Goal: Task Accomplishment & Management: Manage account settings

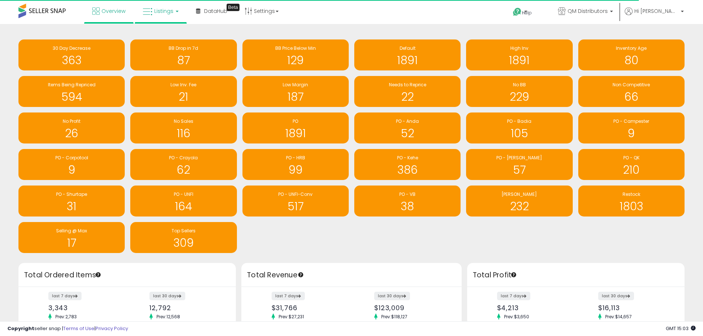
scroll to position [369123, 368894]
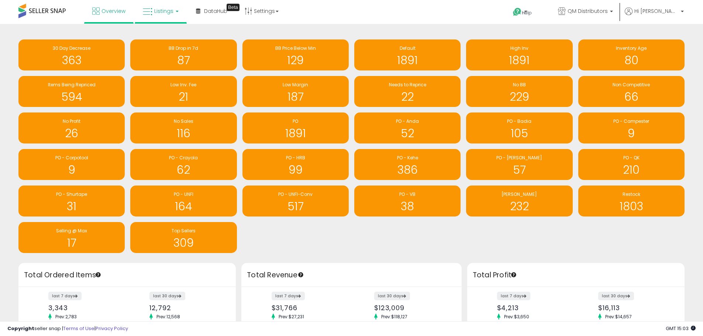
click at [165, 12] on span "Listings" at bounding box center [163, 10] width 19 height 7
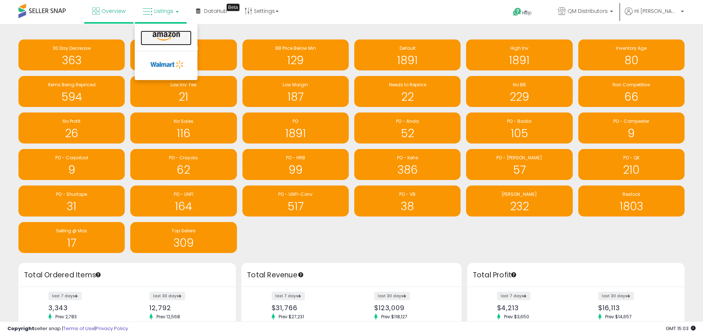
click at [168, 37] on icon at bounding box center [166, 37] width 32 height 10
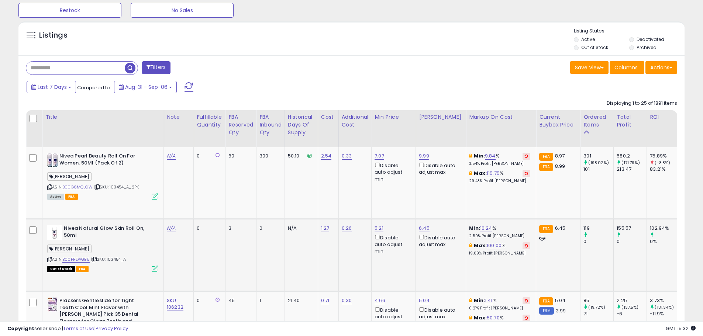
scroll to position [222, 0]
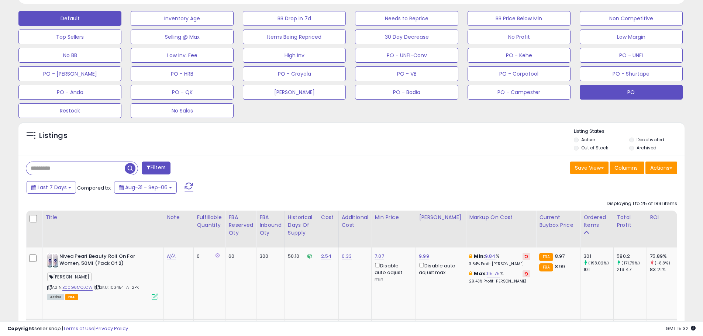
click at [631, 92] on button "PO" at bounding box center [631, 92] width 103 height 15
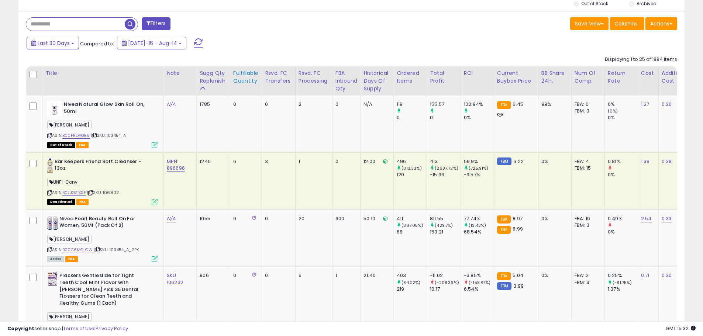
scroll to position [277, 0]
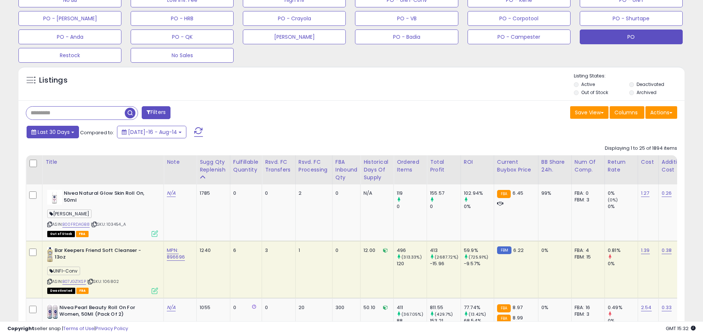
click at [66, 133] on span "Last 30 Days" at bounding box center [54, 132] width 32 height 7
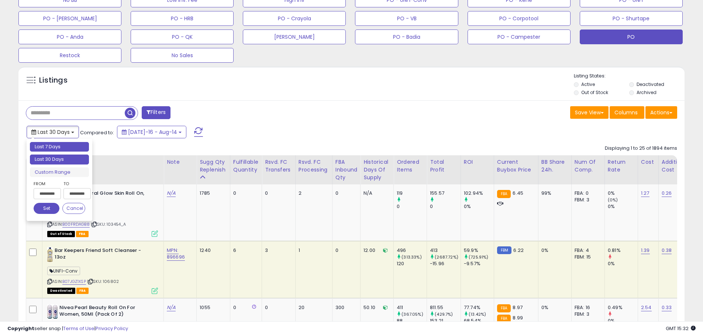
type input "**********"
click at [58, 150] on li "Last 7 Days" at bounding box center [59, 147] width 59 height 10
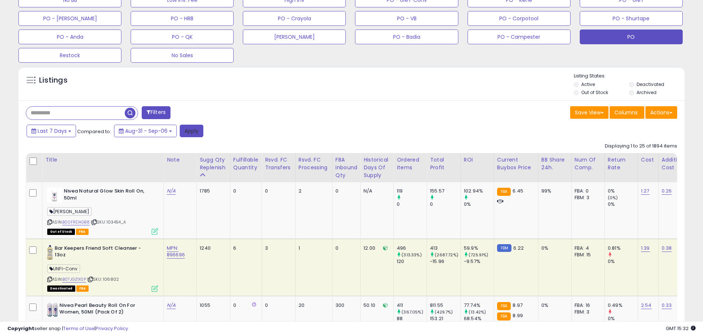
click at [192, 130] on button "Apply" at bounding box center [192, 131] width 24 height 13
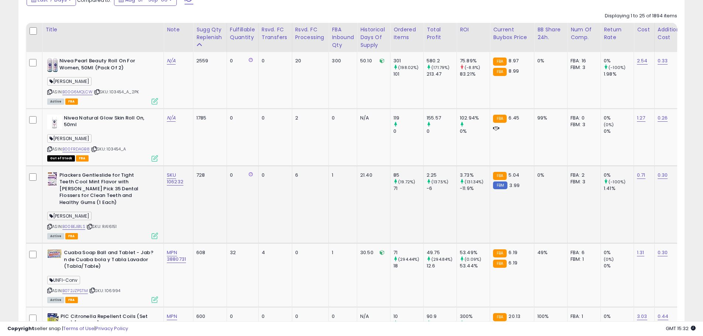
scroll to position [417, 0]
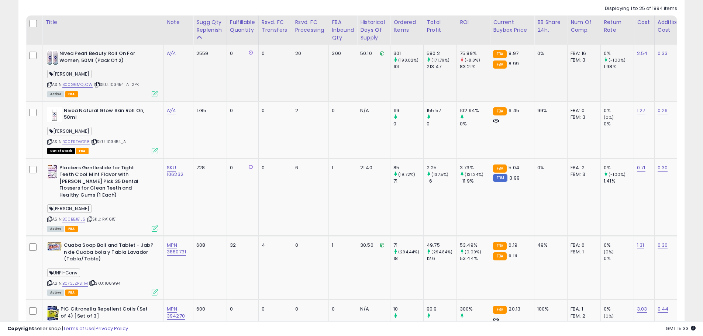
drag, startPoint x: 143, startPoint y: 84, endPoint x: 112, endPoint y: 85, distance: 31.4
click at [112, 85] on div "ASIN: B00G6MQLCW | SKU: 103454_A_2PK Active FBA" at bounding box center [102, 73] width 111 height 46
copy span "103454_A_2PK"
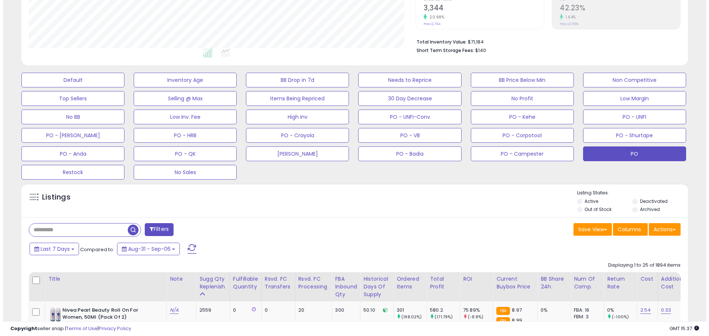
scroll to position [158, 0]
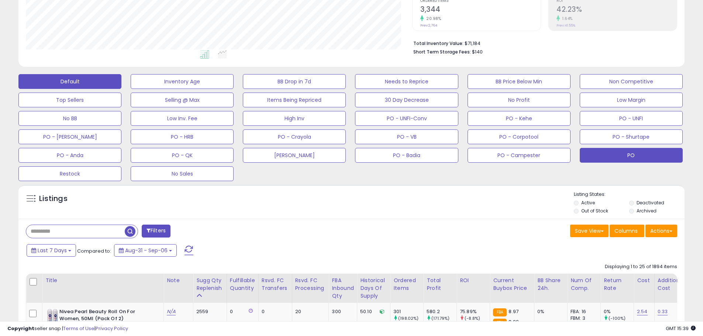
click at [107, 82] on button "Default" at bounding box center [69, 81] width 103 height 15
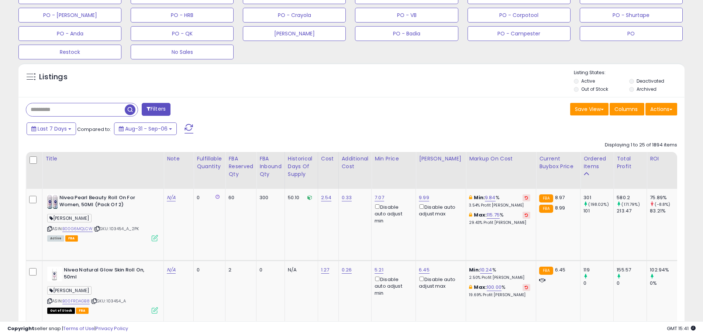
scroll to position [269, 0]
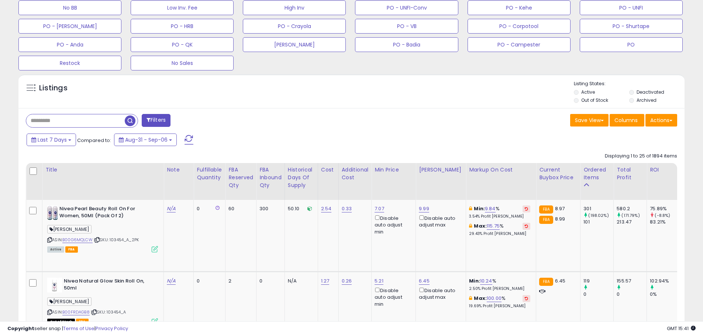
click at [51, 124] on input "text" at bounding box center [75, 120] width 99 height 13
paste input "******"
type input "******"
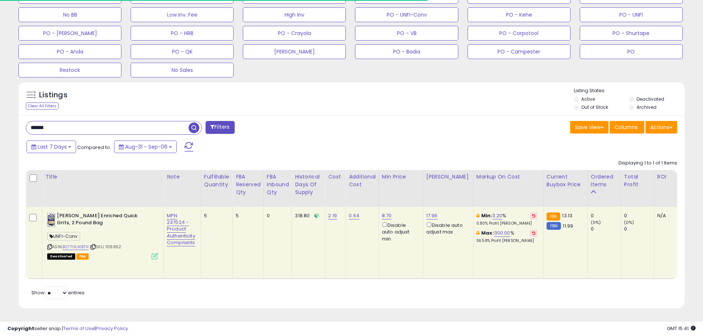
scroll to position [151, 387]
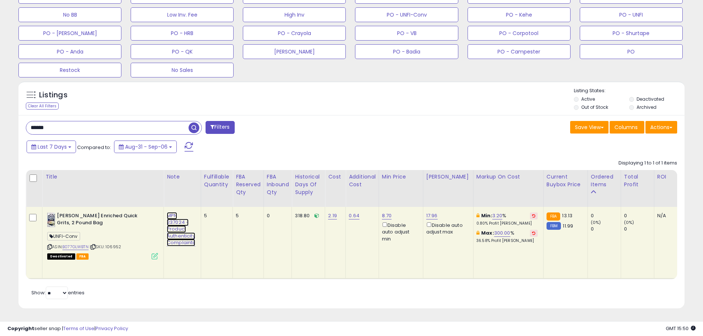
click at [182, 228] on link "MPN 237024 - Product Authenticity Complaints" at bounding box center [181, 229] width 28 height 34
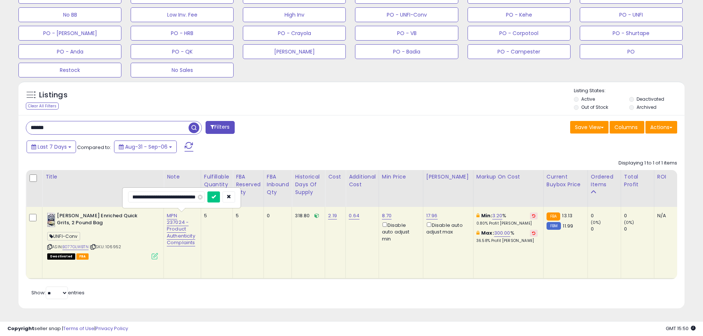
scroll to position [0, 88]
type input "**********"
click at [214, 195] on icon "submit" at bounding box center [214, 197] width 4 height 4
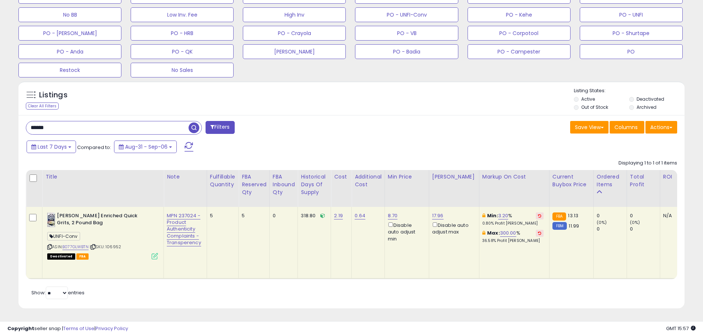
drag, startPoint x: 73, startPoint y: 126, endPoint x: 8, endPoint y: 117, distance: 65.5
click at [8, 117] on div "**********" at bounding box center [352, 43] width 696 height 549
type input "**********"
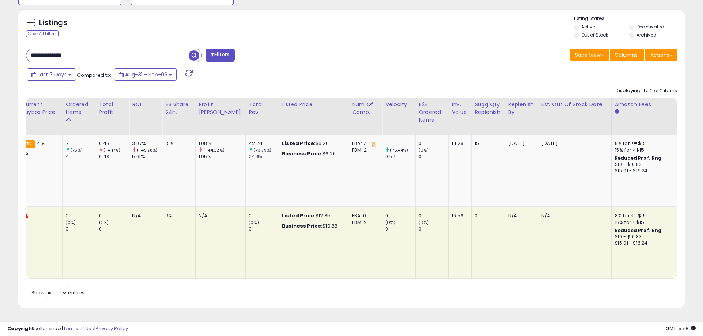
scroll to position [0, 573]
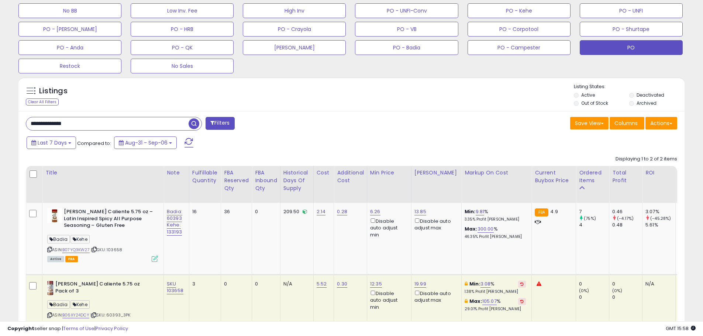
click at [644, 47] on button "PO" at bounding box center [631, 47] width 103 height 15
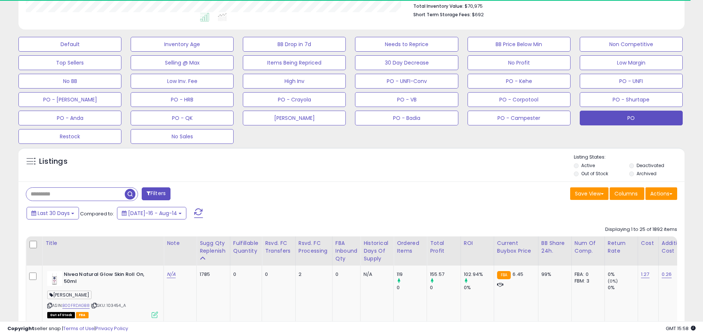
click at [73, 198] on input "text" at bounding box center [75, 194] width 99 height 13
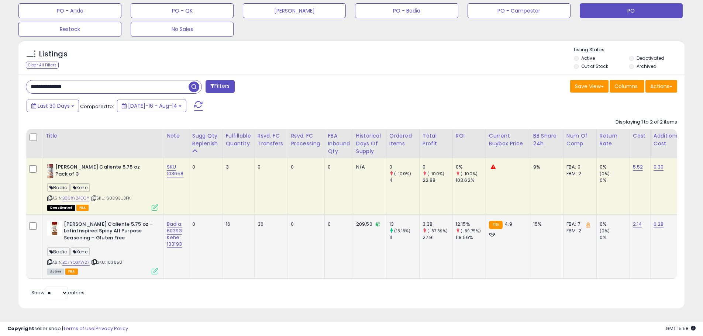
click at [91, 225] on b "[PERSON_NAME] Caliente 5.75 oz – Latin Inspired Spicy All Purpose Seasoning – G…" at bounding box center [109, 232] width 90 height 23
drag, startPoint x: 62, startPoint y: 221, endPoint x: 131, endPoint y: 234, distance: 70.0
click at [130, 234] on div "[PERSON_NAME] Caliente 5.75 oz – Latin Inspired Spicy All Purpose Seasoning – G…" at bounding box center [102, 232] width 111 height 23
click at [79, 260] on link "B07YQ3KW27" at bounding box center [75, 263] width 27 height 6
click at [135, 248] on div "[PERSON_NAME]" at bounding box center [102, 253] width 111 height 10
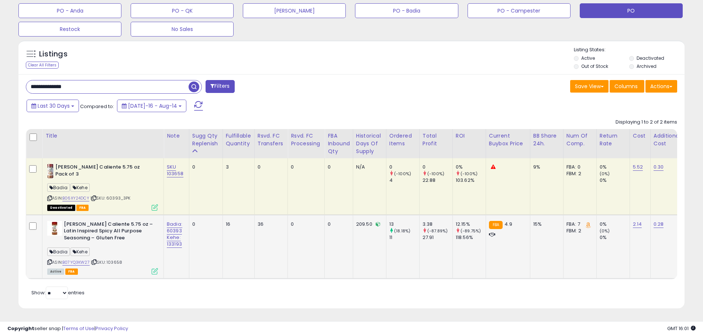
click at [135, 248] on div "[PERSON_NAME]" at bounding box center [102, 253] width 111 height 10
drag, startPoint x: 134, startPoint y: 196, endPoint x: 106, endPoint y: 193, distance: 28.2
click at [106, 193] on div "ASIN: B06XY24DCY | SKU: 60393_3PK Deactivated FBA" at bounding box center [102, 187] width 111 height 46
click at [82, 195] on link "B06XY24DCY" at bounding box center [75, 198] width 27 height 6
click at [124, 195] on span "| SKU: 60393_3PK" at bounding box center [110, 198] width 40 height 6
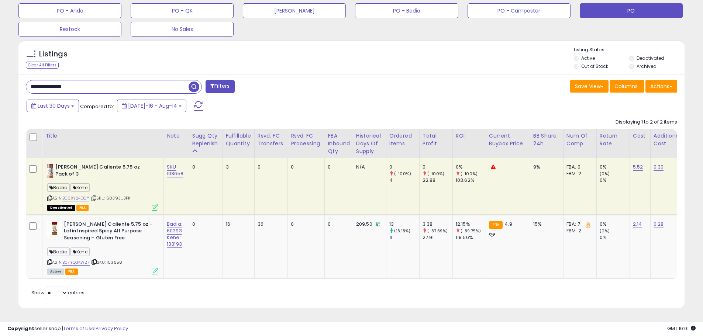
click at [124, 195] on span "| SKU: 60393_3PK" at bounding box center [110, 198] width 40 height 6
click at [120, 260] on span "| SKU: 103658" at bounding box center [106, 263] width 31 height 6
click at [130, 251] on div "[PERSON_NAME]" at bounding box center [102, 253] width 111 height 10
drag, startPoint x: 183, startPoint y: 254, endPoint x: 183, endPoint y: 248, distance: 5.5
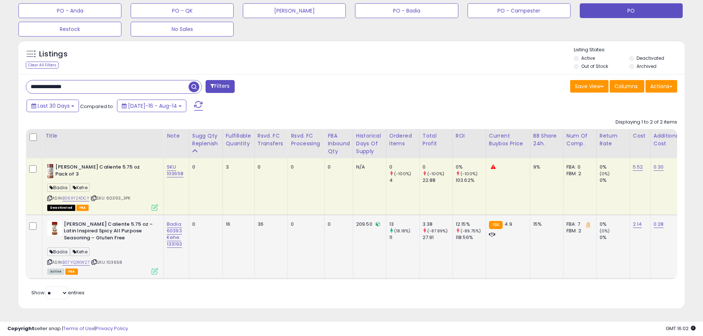
click at [183, 253] on td "Badia: 60393 Kehe: 133193" at bounding box center [176, 247] width 25 height 64
drag, startPoint x: 185, startPoint y: 240, endPoint x: 169, endPoint y: 247, distance: 17.2
click at [166, 239] on td "Badia: 60393 Kehe: 133193" at bounding box center [176, 247] width 25 height 64
click at [178, 255] on td "Badia: 60393 Kehe: 133193" at bounding box center [176, 247] width 25 height 64
click at [187, 244] on td "Badia: 60393 Kehe: 133193" at bounding box center [176, 247] width 25 height 64
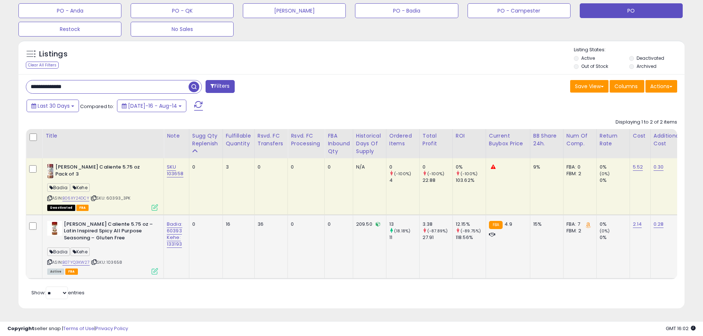
click at [186, 256] on td "Badia: 60393 Kehe: 133193" at bounding box center [176, 247] width 25 height 64
drag, startPoint x: 185, startPoint y: 237, endPoint x: 165, endPoint y: 240, distance: 20.3
click at [165, 240] on td "Badia: 60393 Kehe: 133193" at bounding box center [176, 247] width 25 height 64
click at [174, 252] on td "Badia: 60393 Kehe: 133193" at bounding box center [176, 247] width 25 height 64
click at [119, 260] on span "| SKU: 103658" at bounding box center [106, 263] width 31 height 6
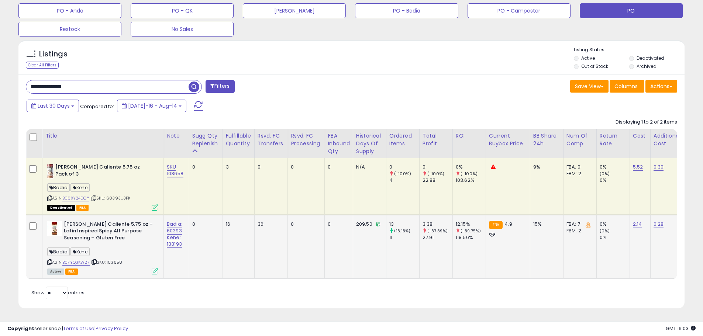
click at [119, 260] on span "| SKU: 103658" at bounding box center [106, 263] width 31 height 6
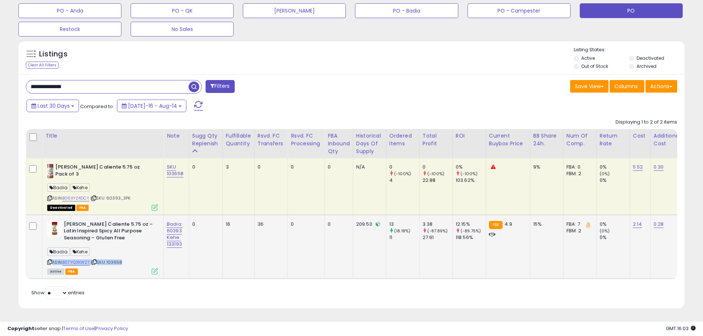
click at [124, 257] on div "ASIN: B07YQ3KW27 | SKU: 103658 Active FBA" at bounding box center [102, 247] width 111 height 53
click at [120, 260] on span "| SKU: 103658" at bounding box center [106, 263] width 31 height 6
copy span "103658"
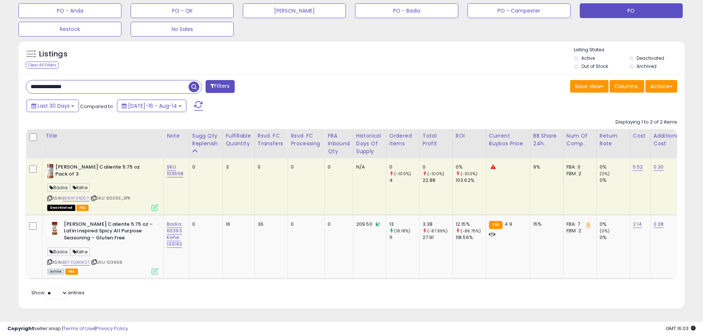
drag, startPoint x: 80, startPoint y: 79, endPoint x: -18, endPoint y: 71, distance: 98.2
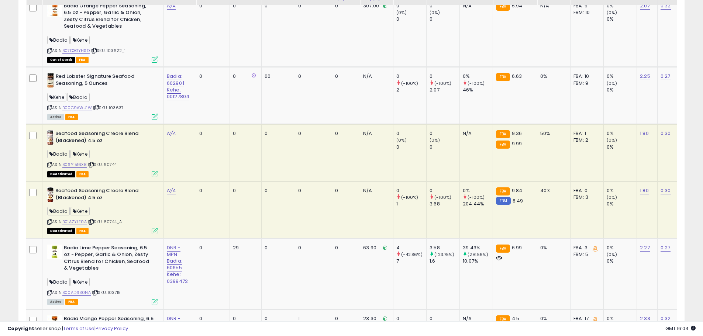
scroll to position [668, 0]
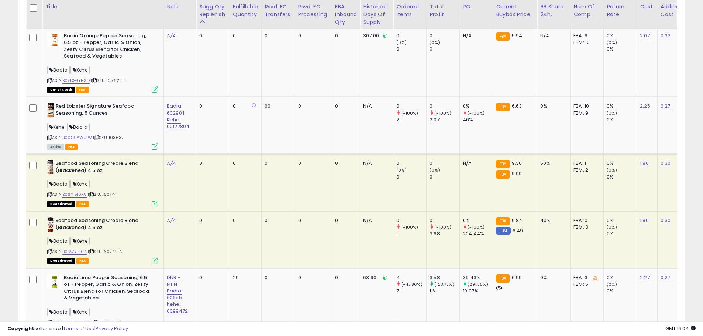
click at [110, 192] on span "| SKU: 60744" at bounding box center [102, 195] width 29 height 6
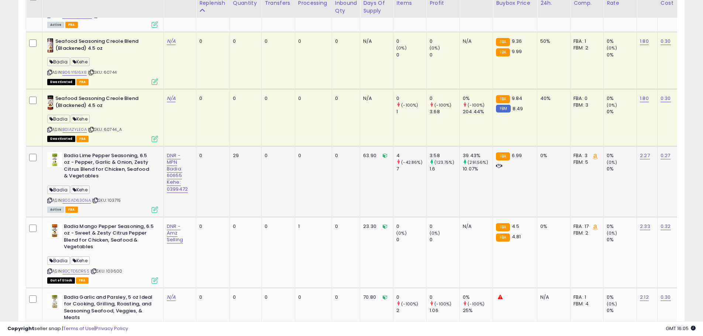
scroll to position [779, 0]
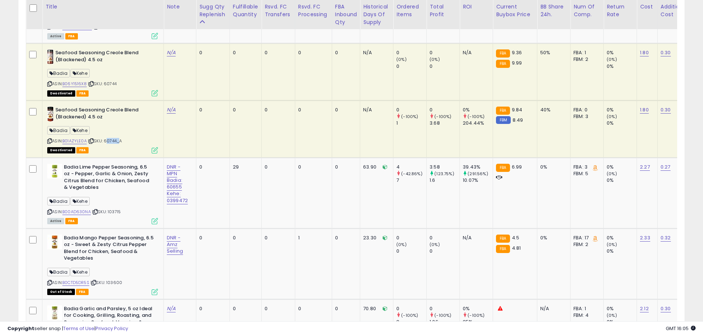
drag, startPoint x: 117, startPoint y: 134, endPoint x: 106, endPoint y: 137, distance: 11.7
click at [106, 138] on span "| SKU: 60744_A" at bounding box center [105, 141] width 34 height 6
copy span "60744"
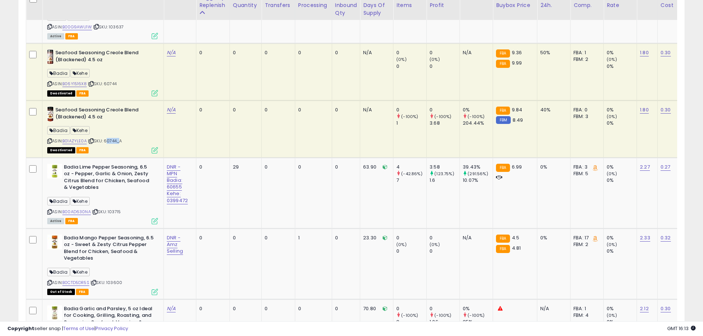
scroll to position [742, 0]
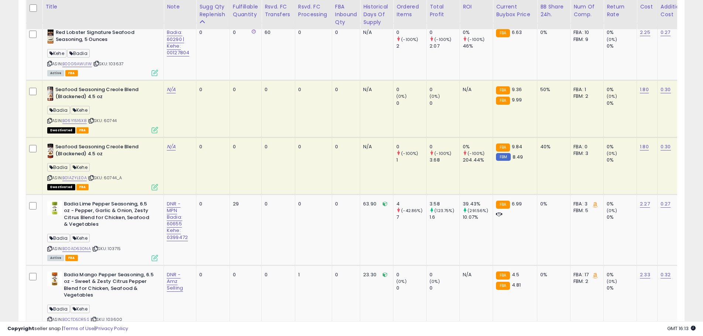
click at [113, 118] on span "| SKU: 60744" at bounding box center [102, 121] width 29 height 6
copy span "60744"
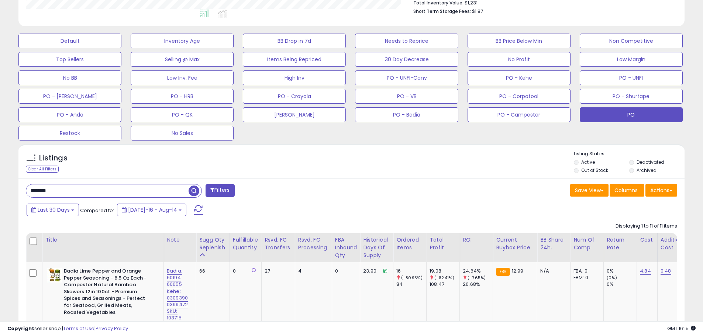
scroll to position [201, 0]
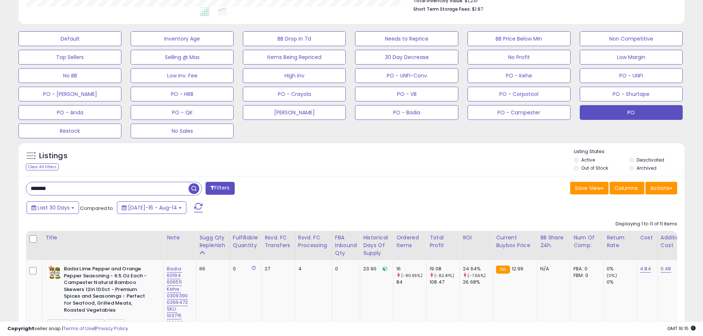
drag, startPoint x: 29, startPoint y: 185, endPoint x: 23, endPoint y: 185, distance: 6.3
click at [24, 185] on div "******* Filters" at bounding box center [186, 189] width 332 height 15
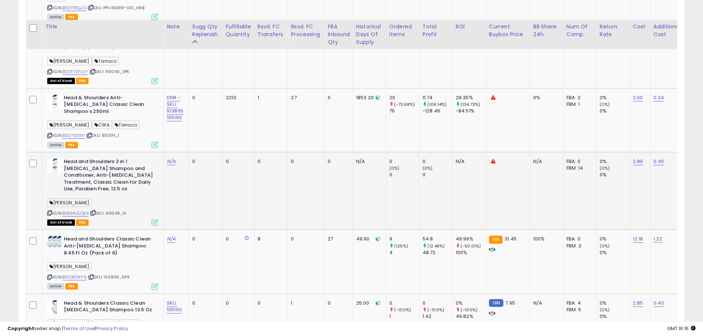
scroll to position [742, 0]
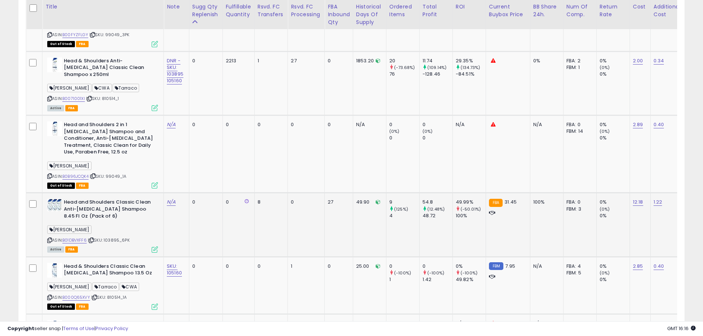
drag, startPoint x: 130, startPoint y: 219, endPoint x: 106, endPoint y: 219, distance: 24.0
click at [106, 237] on span "| SKU: 103895_6PK" at bounding box center [109, 240] width 42 height 6
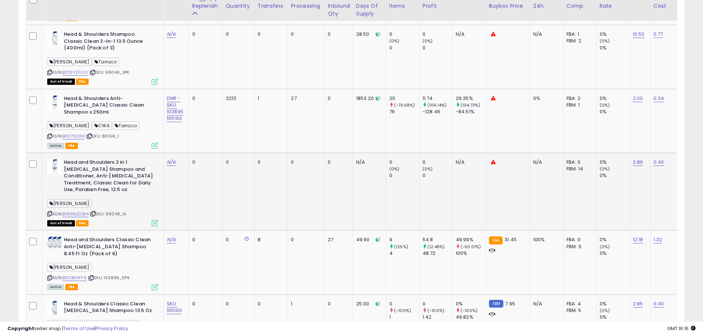
scroll to position [705, 0]
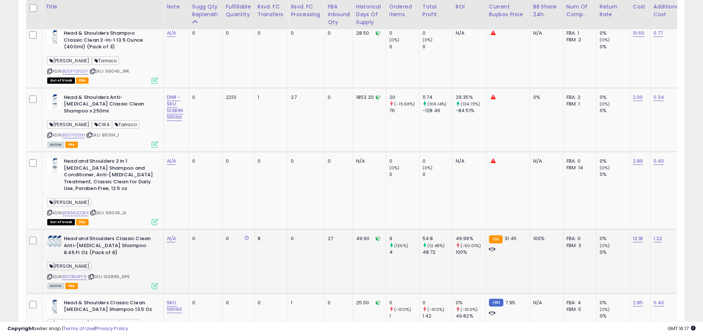
drag, startPoint x: 129, startPoint y: 259, endPoint x: 123, endPoint y: 255, distance: 7.2
click at [123, 274] on span "| SKU: 103895_6PK" at bounding box center [109, 277] width 42 height 6
copy span "103895_6PK"
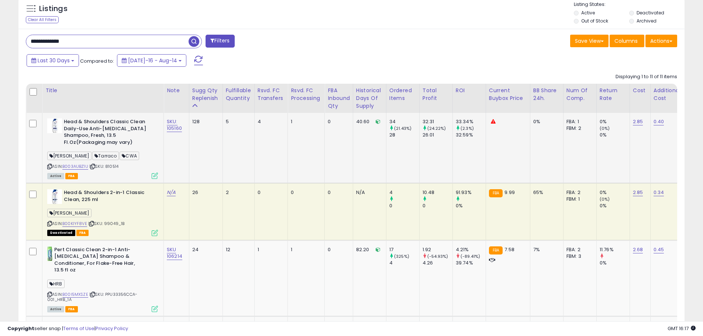
scroll to position [336, 0]
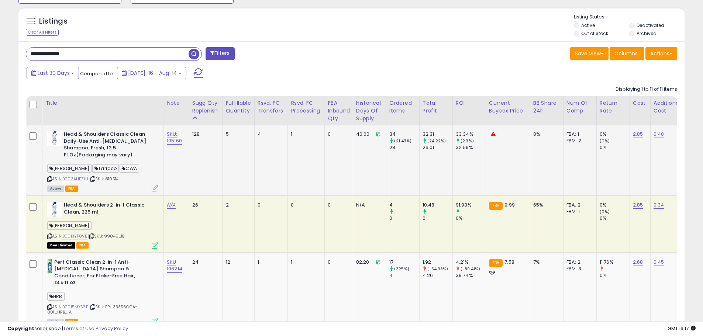
click at [116, 181] on span "| SKU: 810514" at bounding box center [103, 179] width 29 height 6
copy span "810514"
drag, startPoint x: 72, startPoint y: 52, endPoint x: 7, endPoint y: 48, distance: 64.8
click at [7, 48] on div "**********" at bounding box center [352, 291] width 696 height 1192
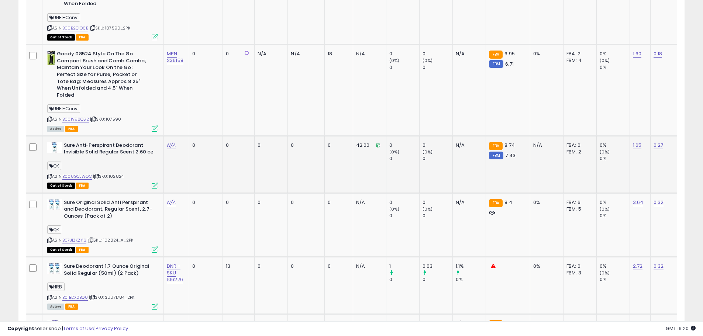
scroll to position [631, 0]
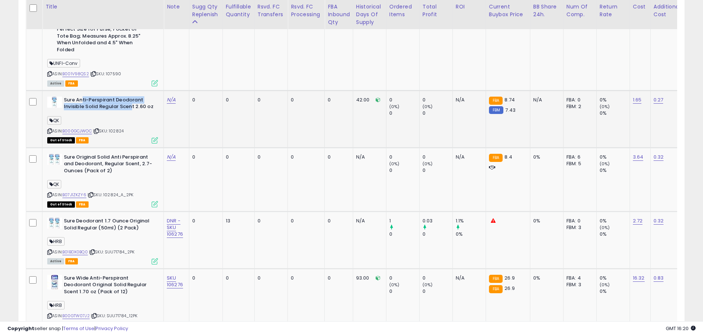
drag, startPoint x: 84, startPoint y: 94, endPoint x: 134, endPoint y: 101, distance: 51.1
click at [133, 100] on b "Sure Anti-Perspirant Deodorant Invisible Solid Regular Scent 2.60 oz" at bounding box center [109, 105] width 90 height 16
click at [144, 105] on b "Sure Anti-Perspirant Deodorant Invisible Solid Regular Scent 2.60 oz" at bounding box center [109, 105] width 90 height 16
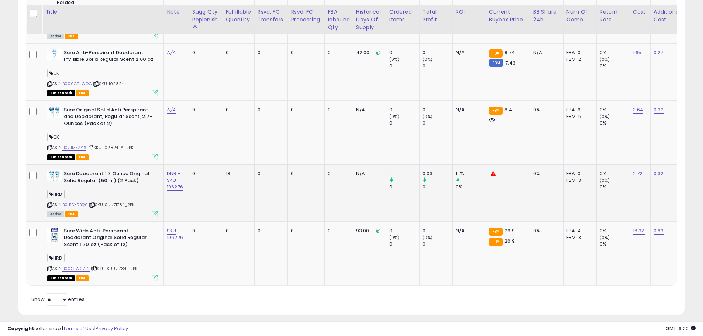
scroll to position [684, 0]
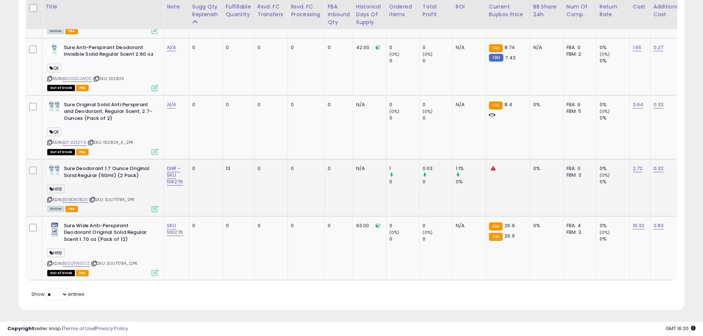
click at [136, 189] on div "ASIN: B01BDX0BQ0 | SKU: SUU71784_2PK Active FBA" at bounding box center [102, 188] width 111 height 46
click at [126, 261] on div "ASIN: B00GTW07J2 | SKU: SUU71784_12PK Out of Stock FBA" at bounding box center [102, 249] width 111 height 53
drag, startPoint x: 126, startPoint y: 193, endPoint x: 109, endPoint y: 195, distance: 17.9
click at [109, 197] on span "| SKU: SUU71784_2PK" at bounding box center [111, 200] width 45 height 6
copy span "SUU71784"
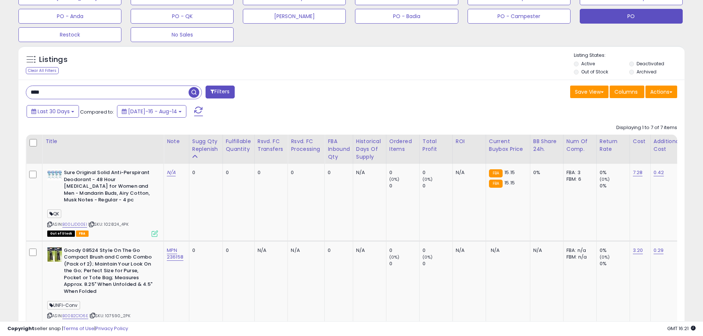
scroll to position [240, 0]
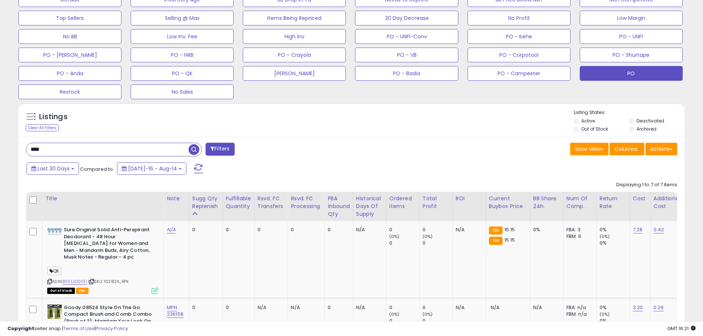
drag, startPoint x: 55, startPoint y: 150, endPoint x: 7, endPoint y: 141, distance: 48.7
click at [7, 141] on div "**********" at bounding box center [352, 277] width 696 height 972
paste input "****"
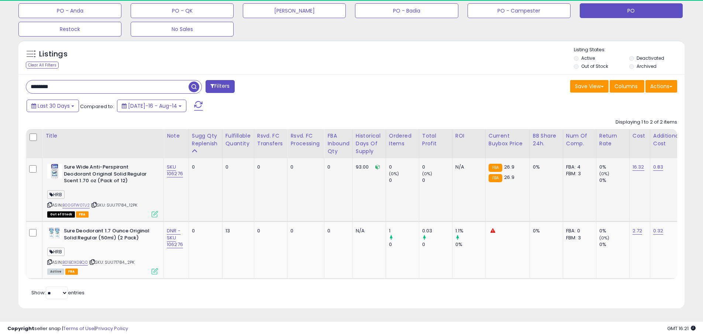
scroll to position [151, 387]
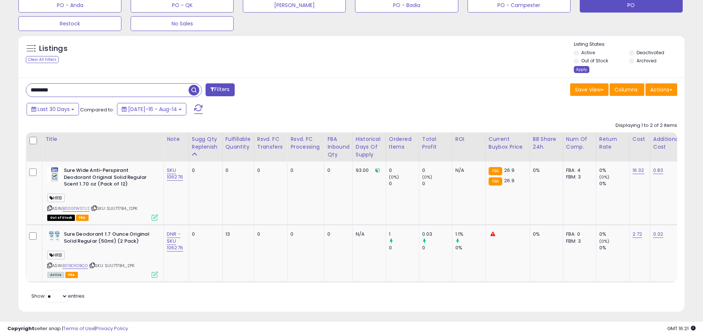
click at [582, 69] on div "Apply" at bounding box center [582, 69] width 16 height 7
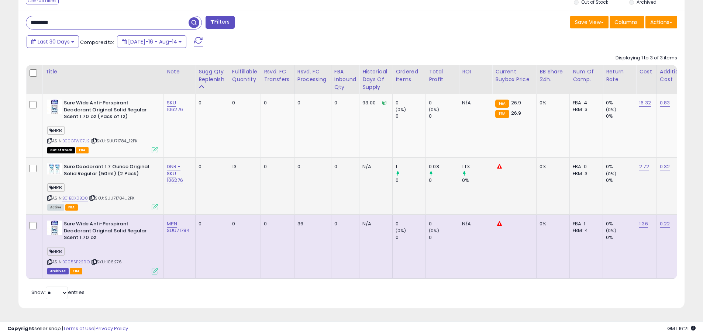
scroll to position [373, 0]
drag, startPoint x: 186, startPoint y: 176, endPoint x: 167, endPoint y: 177, distance: 18.9
click at [167, 177] on div "DNR - SKU 106276" at bounding box center [178, 174] width 23 height 20
copy link "106276"
drag, startPoint x: 66, startPoint y: 19, endPoint x: 7, endPoint y: 10, distance: 59.8
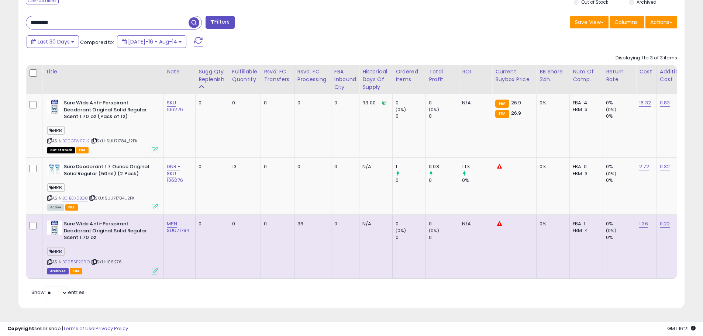
paste input "text"
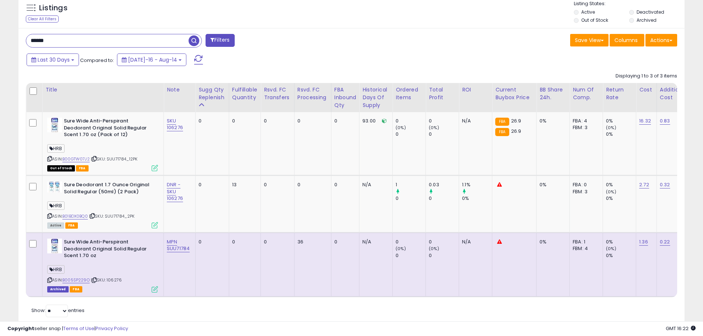
scroll to position [373, 0]
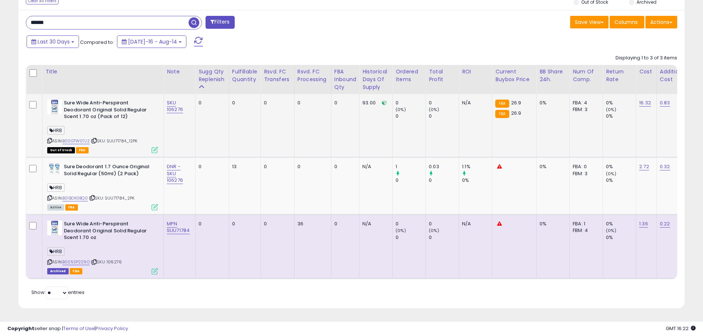
click at [130, 131] on div "ASIN: B00GTW07J2 | SKU: SUU71784_12PK Out of Stock FBA" at bounding box center [102, 126] width 111 height 53
click at [74, 138] on link "B00GTW07J2" at bounding box center [75, 141] width 27 height 6
drag, startPoint x: 185, startPoint y: 106, endPoint x: 168, endPoint y: 106, distance: 17.7
click at [168, 106] on div "SKU 106276" at bounding box center [178, 106] width 23 height 13
copy link "106276"
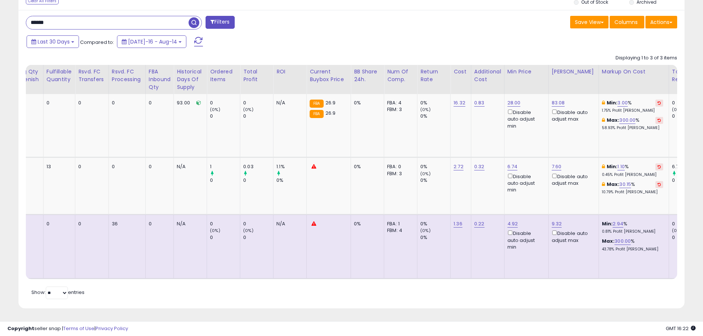
scroll to position [0, 189]
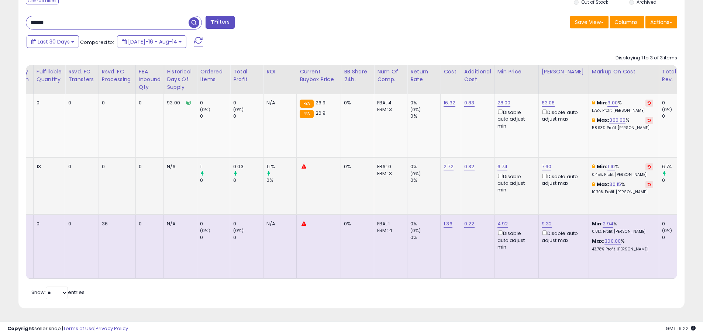
click at [648, 165] on icon at bounding box center [649, 167] width 3 height 4
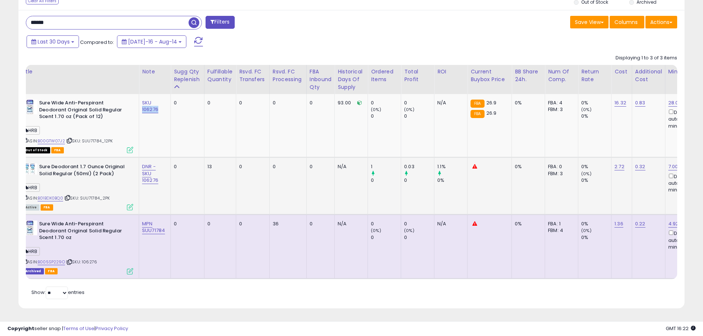
scroll to position [0, 0]
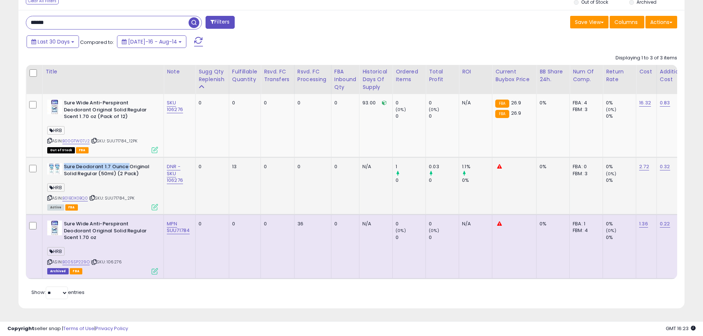
drag, startPoint x: 64, startPoint y: 161, endPoint x: 130, endPoint y: 163, distance: 65.8
click at [130, 164] on b "Sure Deodorant 1.7 Ounce Original Solid Regular (50ml) (2 Pack)" at bounding box center [109, 172] width 90 height 16
click at [83, 259] on link "B005SP229O" at bounding box center [75, 262] width 27 height 6
click at [118, 260] on span "| SKU: 106276" at bounding box center [106, 262] width 31 height 6
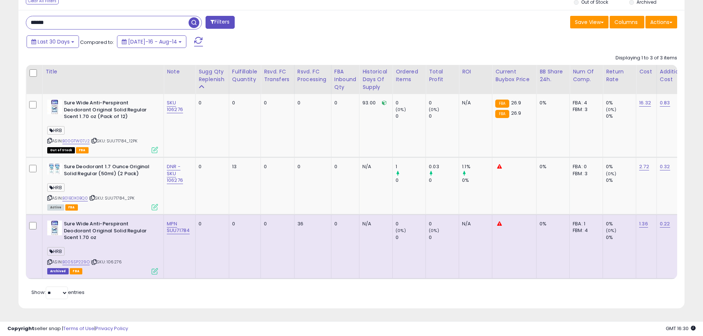
drag, startPoint x: 56, startPoint y: 15, endPoint x: -7, endPoint y: 7, distance: 62.9
type input "**********"
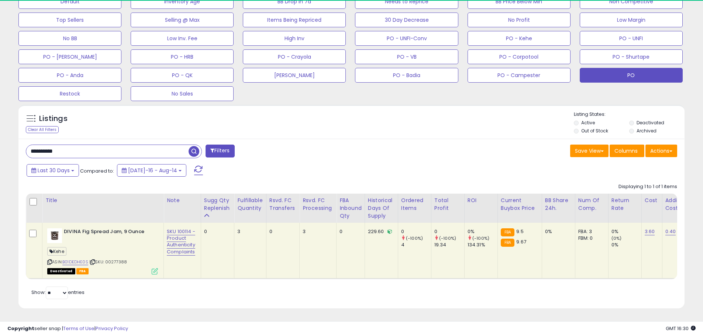
scroll to position [151, 387]
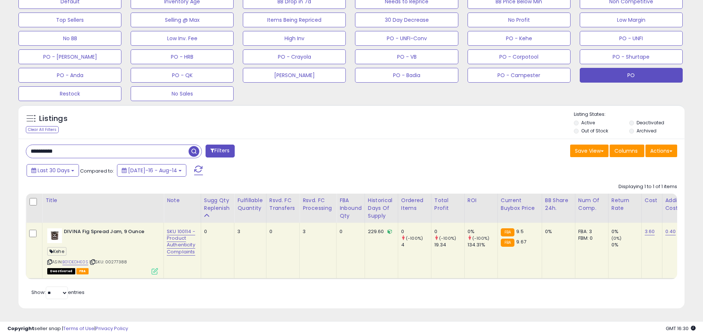
click at [115, 259] on span "| SKU: 00277388" at bounding box center [108, 262] width 38 height 6
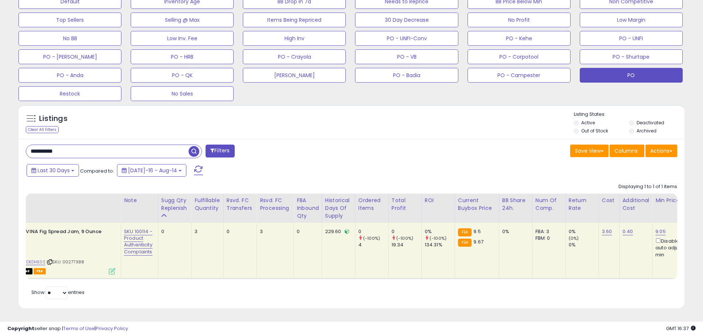
scroll to position [0, 0]
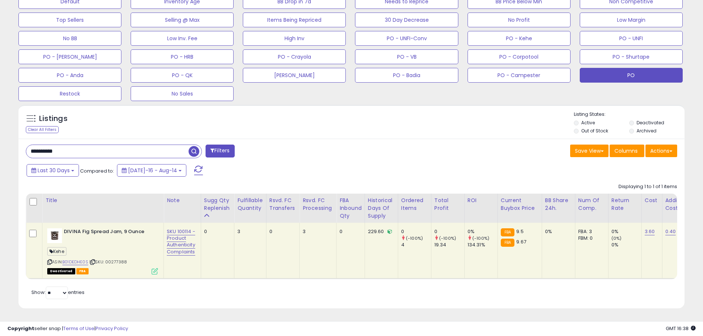
click at [186, 233] on div "SKU 100114 - Product Authenticity Complaints" at bounding box center [181, 242] width 28 height 27
click at [183, 240] on link "SKU 100114 - Product Authenticity Complaints" at bounding box center [181, 242] width 28 height 28
type input "**********"
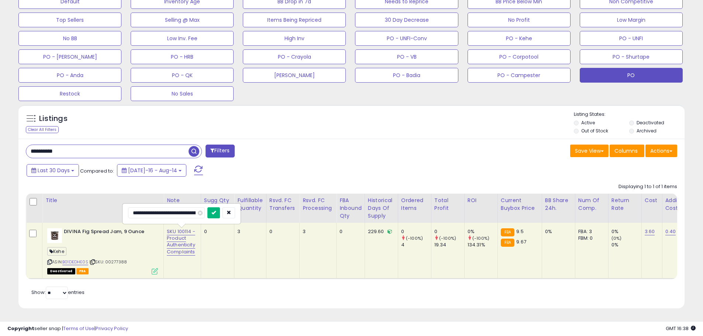
click at [216, 208] on button "submit" at bounding box center [214, 213] width 13 height 11
click at [118, 259] on span "| SKU: 00277388" at bounding box center [108, 262] width 38 height 6
drag, startPoint x: 21, startPoint y: 136, endPoint x: 7, endPoint y: 135, distance: 13.3
click at [7, 135] on div "**********" at bounding box center [352, 55] width 696 height 525
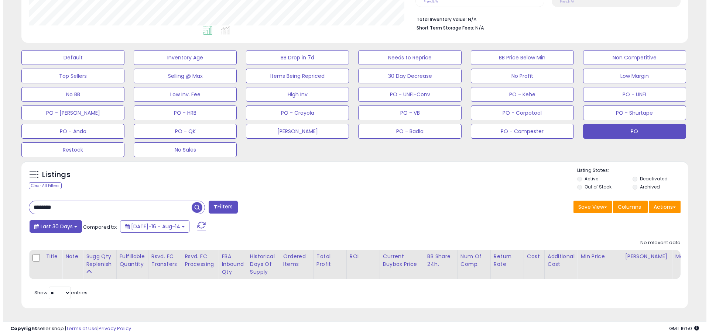
scroll to position [151, 387]
click at [64, 204] on input "********" at bounding box center [107, 207] width 162 height 13
type input "*******"
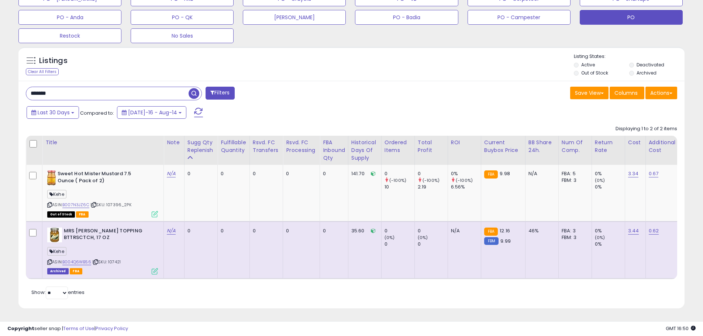
click at [90, 233] on b "MRS [PERSON_NAME] TOPPING BTTRSCTCH, 17 OZ" at bounding box center [109, 236] width 90 height 16
click at [127, 261] on div "ASIN: B004Q6WB56 | SKU: 107421 Archived FBA" at bounding box center [102, 251] width 111 height 46
click at [114, 261] on span "| SKU: 107421" at bounding box center [106, 262] width 28 height 6
click at [88, 259] on link "B004Q6WB56" at bounding box center [76, 262] width 29 height 6
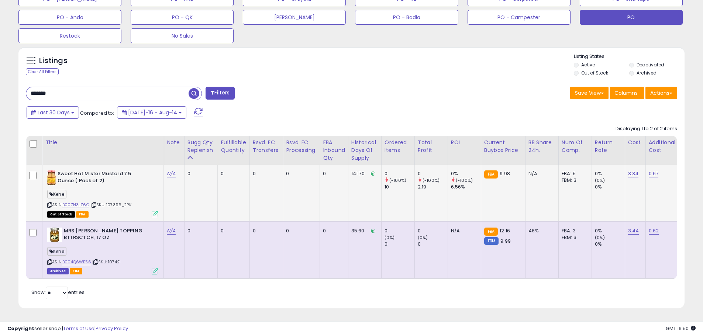
click at [113, 197] on div "Kehe" at bounding box center [102, 196] width 111 height 10
drag, startPoint x: 64, startPoint y: 227, endPoint x: 109, endPoint y: 234, distance: 44.9
click at [109, 234] on b "MRS [PERSON_NAME] TOPPING BTTRSCTCH, 17 OZ" at bounding box center [109, 236] width 90 height 16
click at [116, 263] on div "ASIN: B004Q6WB56 | SKU: 107421 Archived FBA" at bounding box center [102, 251] width 111 height 46
click at [118, 261] on span "| SKU: 107421" at bounding box center [106, 262] width 28 height 6
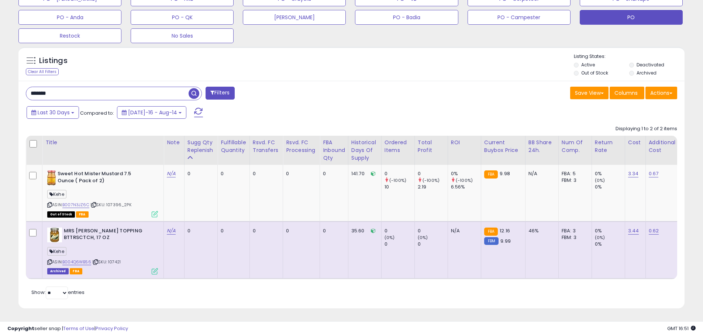
click at [118, 261] on span "| SKU: 107421" at bounding box center [106, 262] width 28 height 6
